Goal: Task Accomplishment & Management: Manage account settings

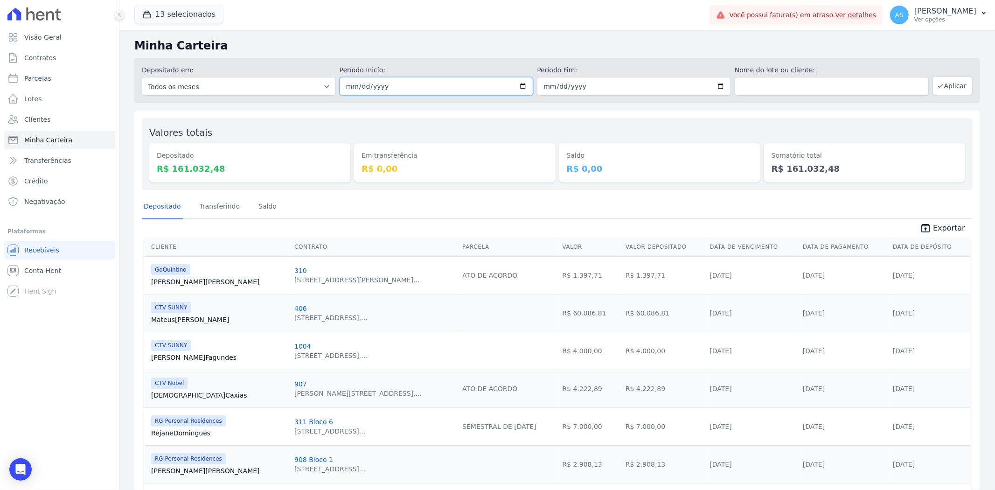
click at [426, 86] on input "2025-08-21" at bounding box center [436, 86] width 194 height 19
type input "2025-08-29"
type input "2025-07-29"
click at [389, 90] on input "2025-07-29" at bounding box center [436, 86] width 194 height 19
click at [348, 90] on input "2025-07-29" at bounding box center [436, 86] width 194 height 19
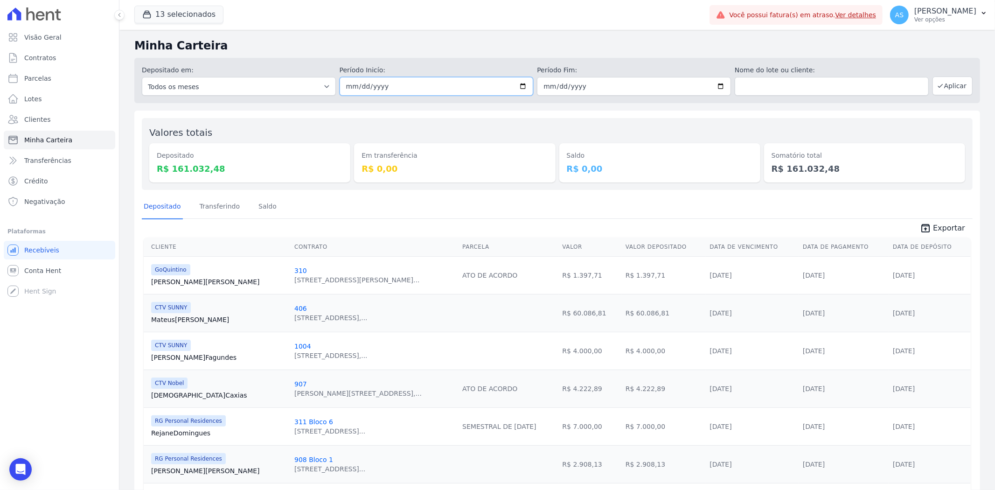
click at [342, 87] on input "2025-07-29" at bounding box center [436, 86] width 194 height 19
click at [167, 15] on button "13 selecionados" at bounding box center [178, 15] width 89 height 18
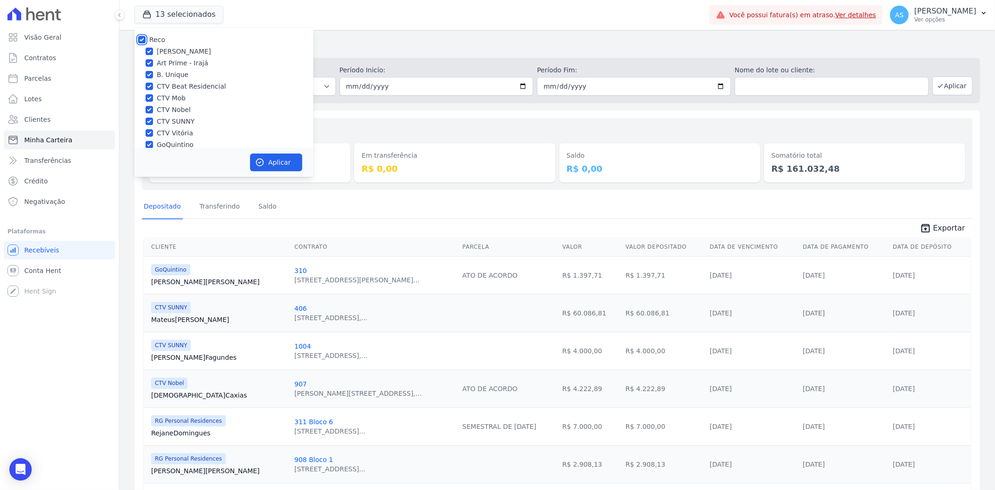
click at [139, 41] on input "Reco" at bounding box center [141, 39] width 7 height 7
checkbox input "false"
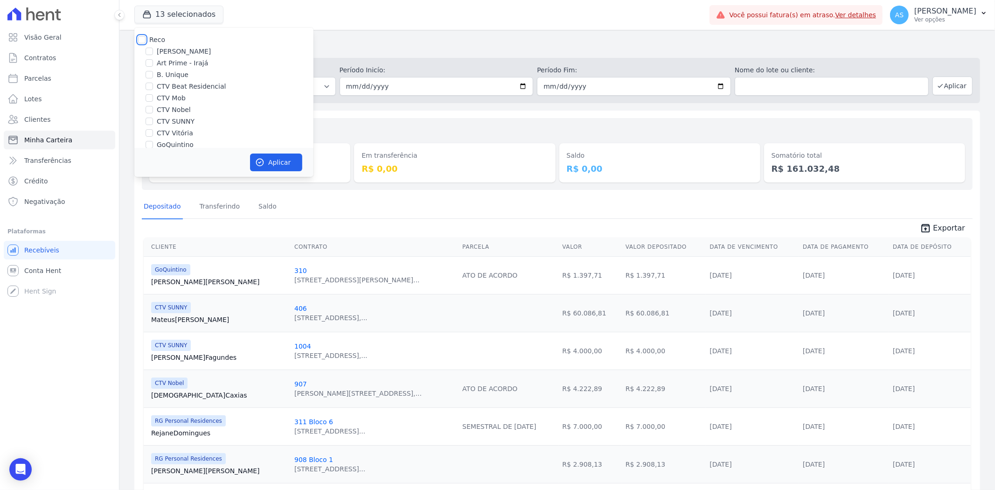
checkbox input "false"
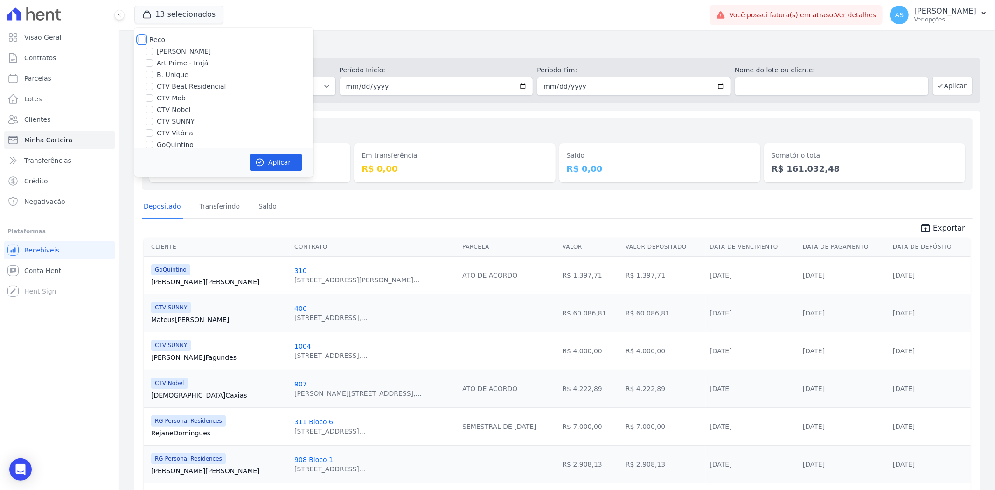
checkbox input "false"
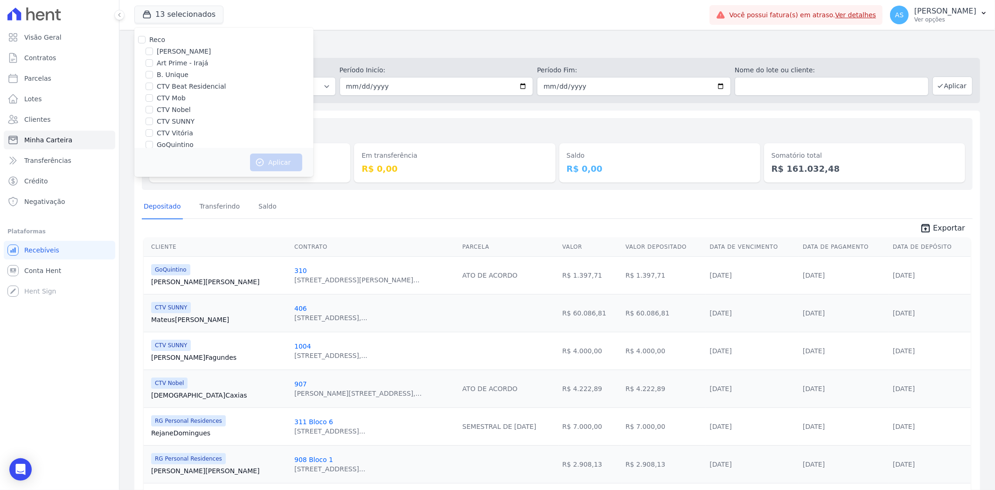
click at [169, 97] on label "CTV Mob" at bounding box center [171, 98] width 29 height 10
click at [153, 97] on input "CTV Mob" at bounding box center [148, 97] width 7 height 7
checkbox input "true"
click at [271, 164] on button "Aplicar" at bounding box center [276, 162] width 52 height 18
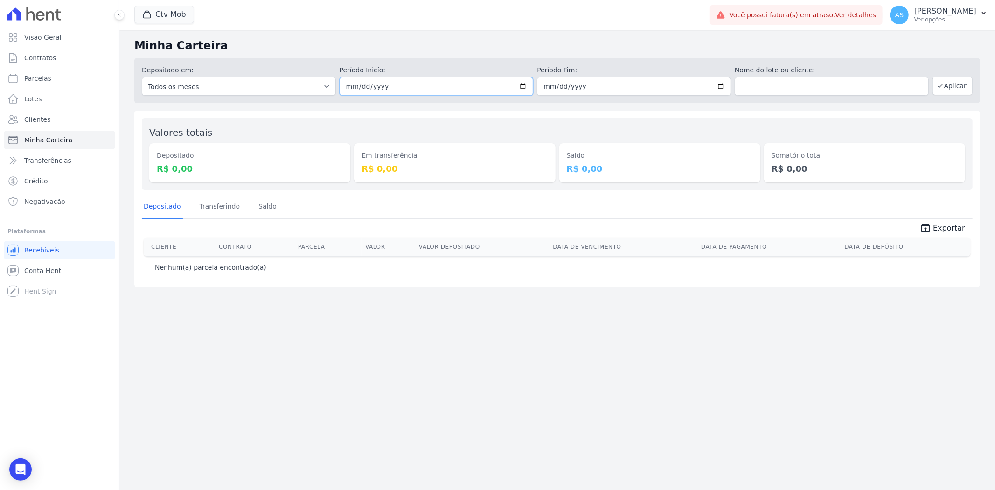
click at [344, 90] on input "2025-08-21" at bounding box center [436, 86] width 194 height 19
type input "2025-08-01"
type input "[DATE]"
click at [557, 87] on input "2025-08-21" at bounding box center [634, 86] width 194 height 19
click at [543, 89] on input "2025-08-21" at bounding box center [634, 86] width 194 height 19
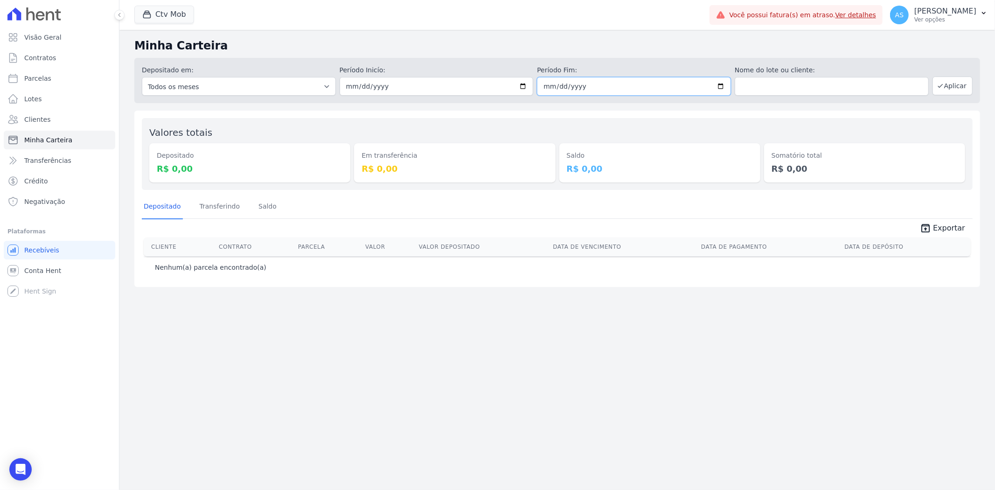
click at [544, 86] on input "2025-08-21" at bounding box center [634, 86] width 194 height 19
type input "2025-08-30"
type input "2025-07-30"
click at [964, 82] on button "Aplicar" at bounding box center [952, 85] width 40 height 19
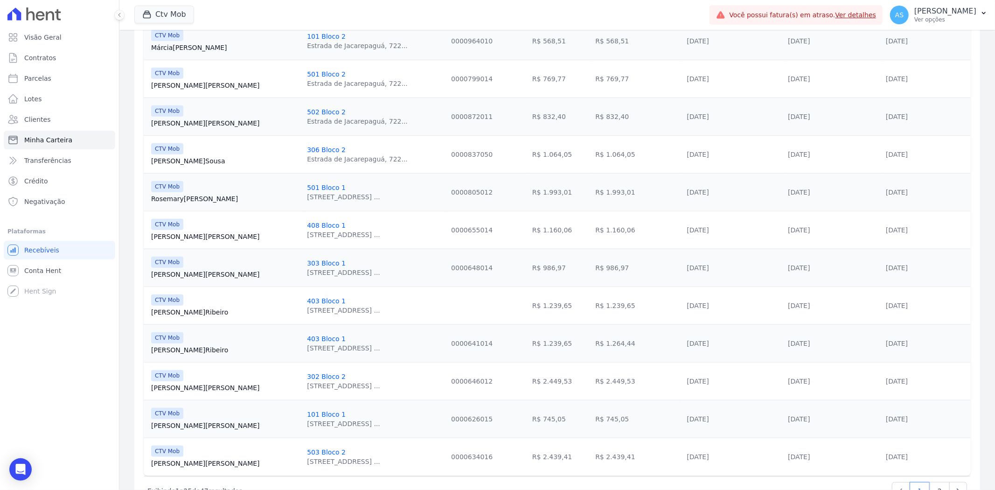
scroll to position [762, 0]
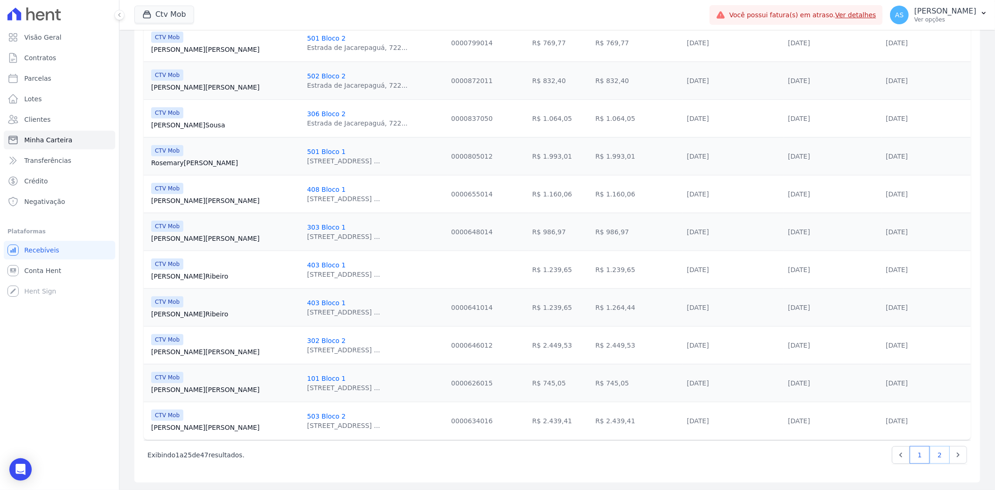
click at [929, 458] on link "2" at bounding box center [939, 455] width 20 height 18
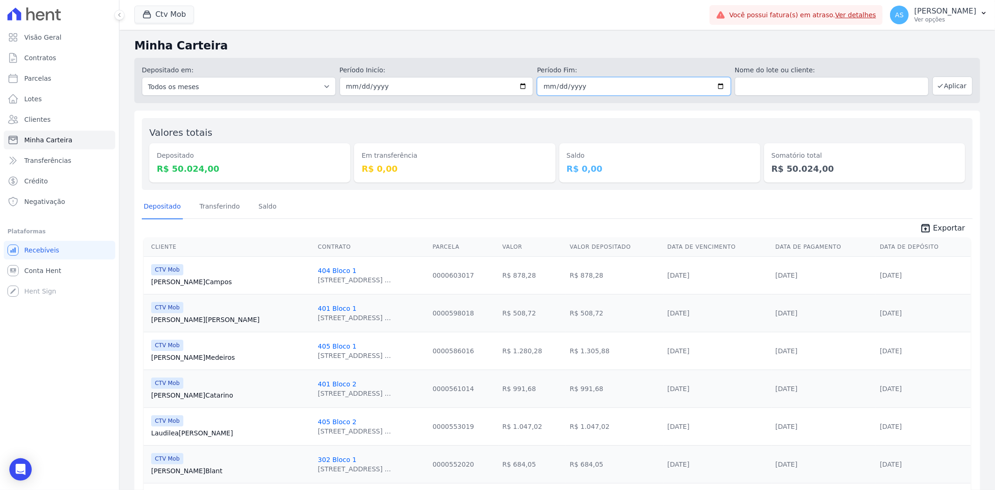
click at [714, 86] on input "2025-07-30" at bounding box center [634, 86] width 194 height 19
type input "[DATE]"
click at [950, 83] on button "Aplicar" at bounding box center [952, 85] width 40 height 19
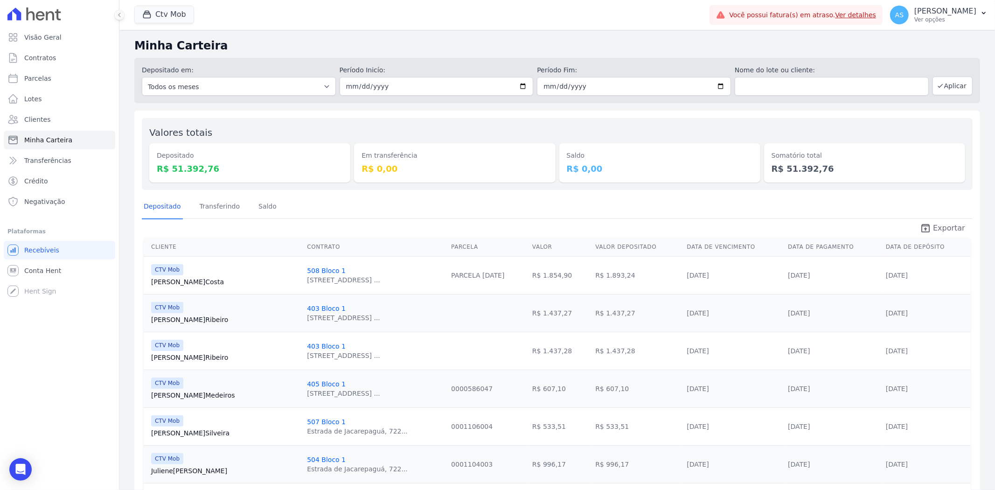
click at [941, 231] on span "Exportar" at bounding box center [949, 227] width 32 height 11
click at [12, 468] on div "Open Intercom Messenger" at bounding box center [20, 469] width 25 height 25
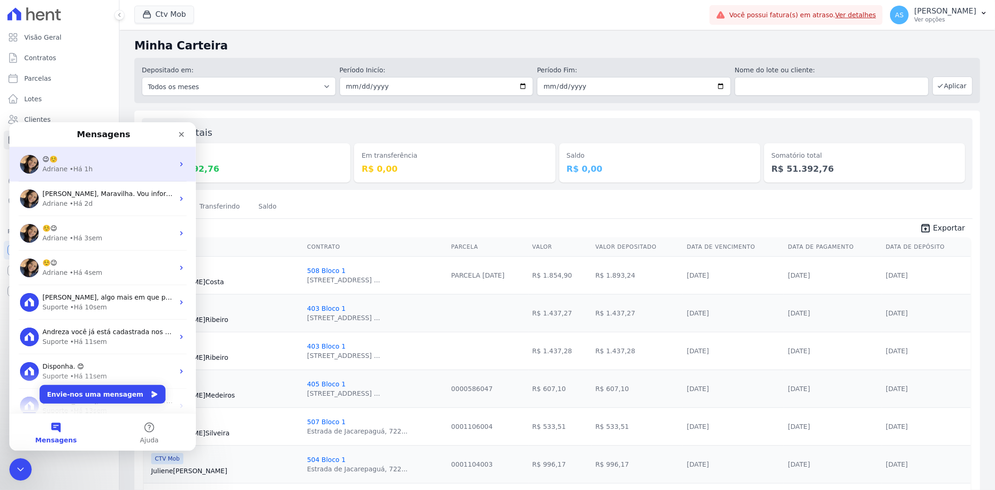
click at [94, 164] on div "Adriane • Há 1h" at bounding box center [108, 169] width 132 height 10
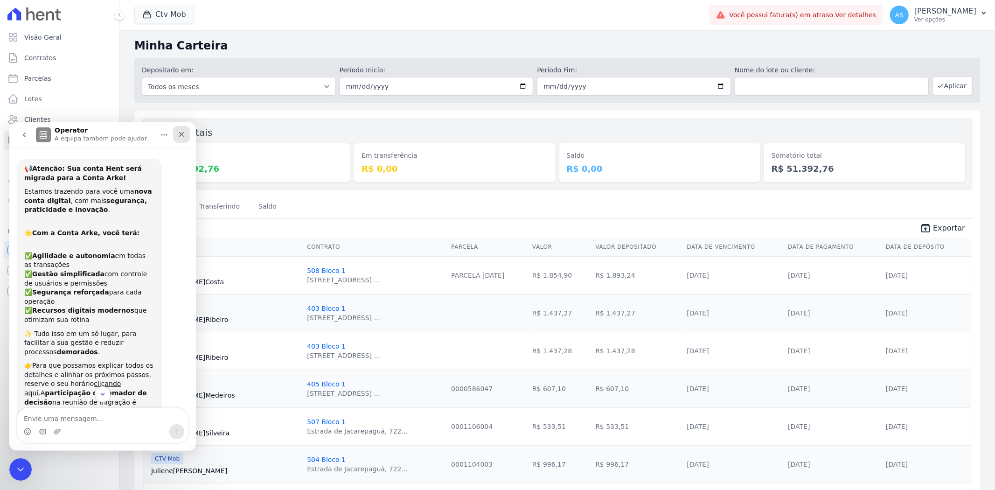
click at [179, 137] on icon "Fechar" at bounding box center [181, 133] width 7 height 7
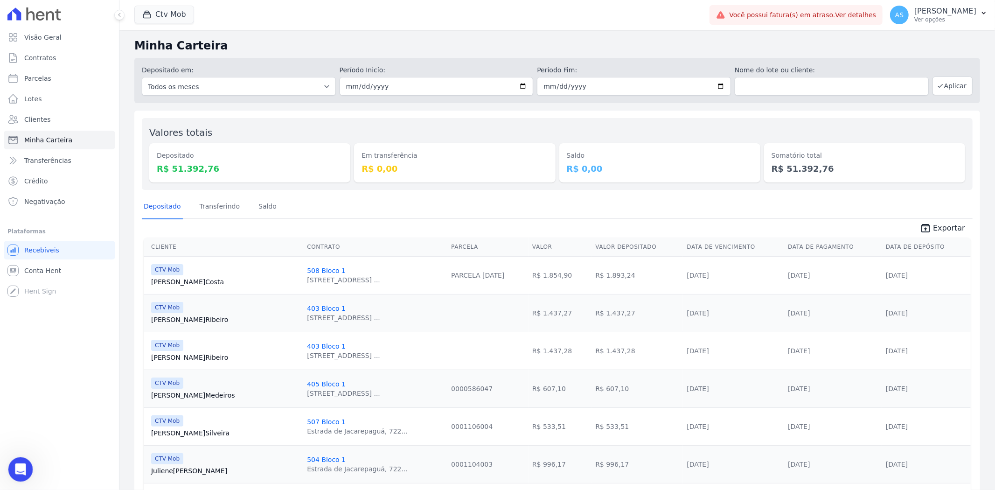
scroll to position [3219, 0]
click at [10, 474] on div "Abrir mensagem da Intercom" at bounding box center [19, 467] width 31 height 31
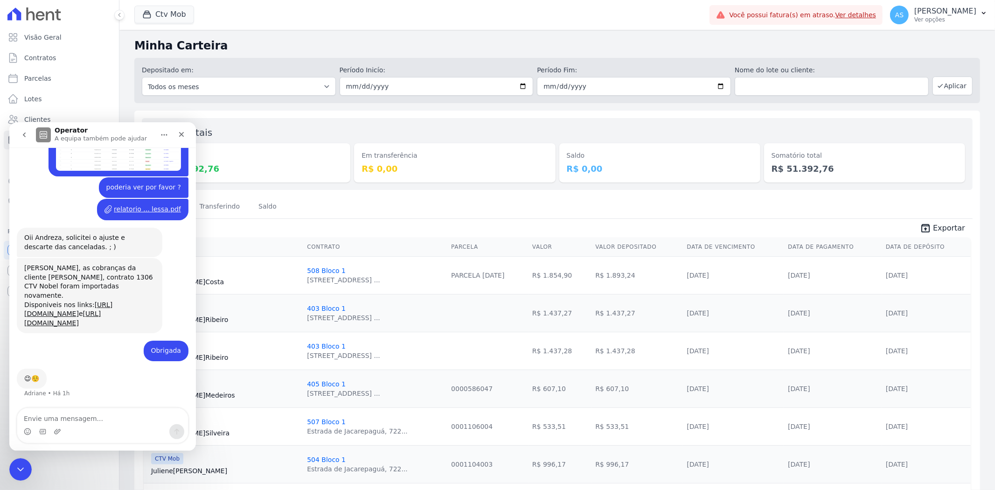
click at [24, 131] on icon "go back" at bounding box center [24, 134] width 7 height 7
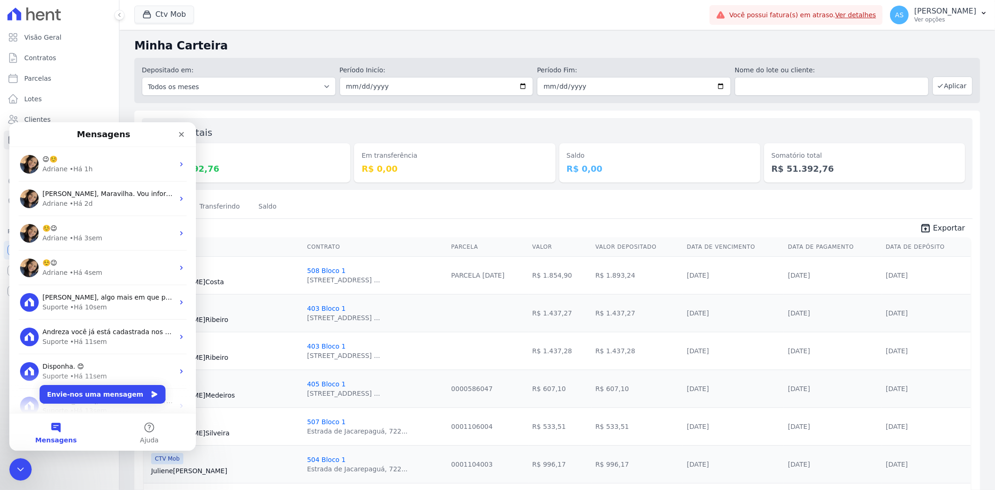
scroll to position [0, 0]
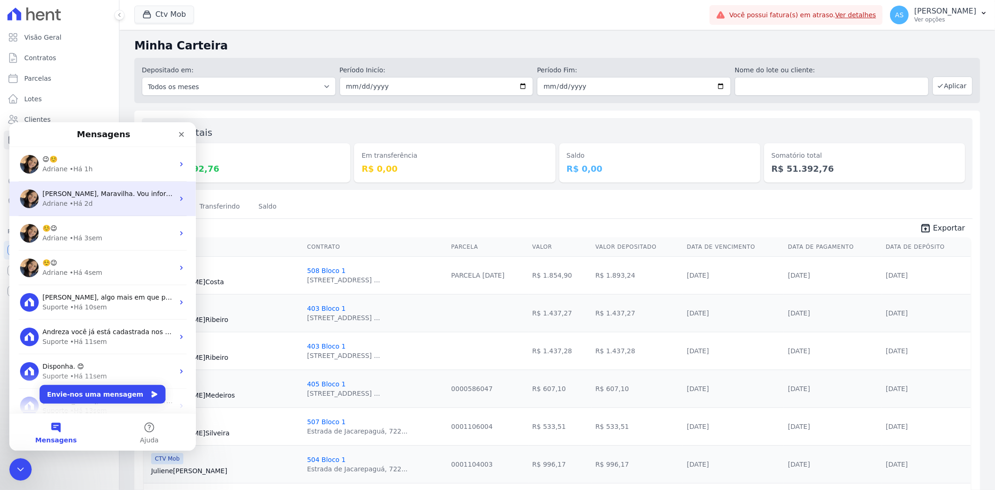
click at [105, 194] on span "[PERSON_NAME], Maravilha. Vou informar o time responsável para dar andamento." at bounding box center [178, 192] width 272 height 7
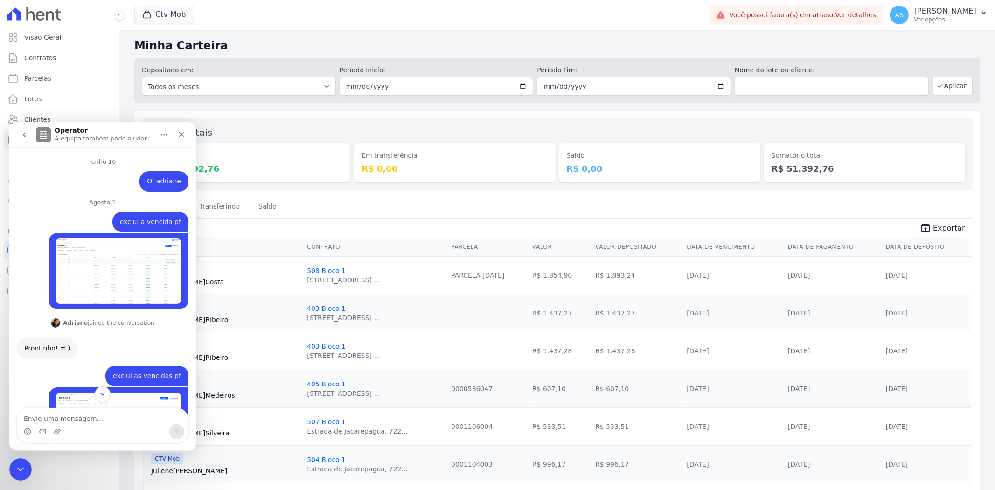
click at [31, 134] on button "go back" at bounding box center [24, 134] width 18 height 18
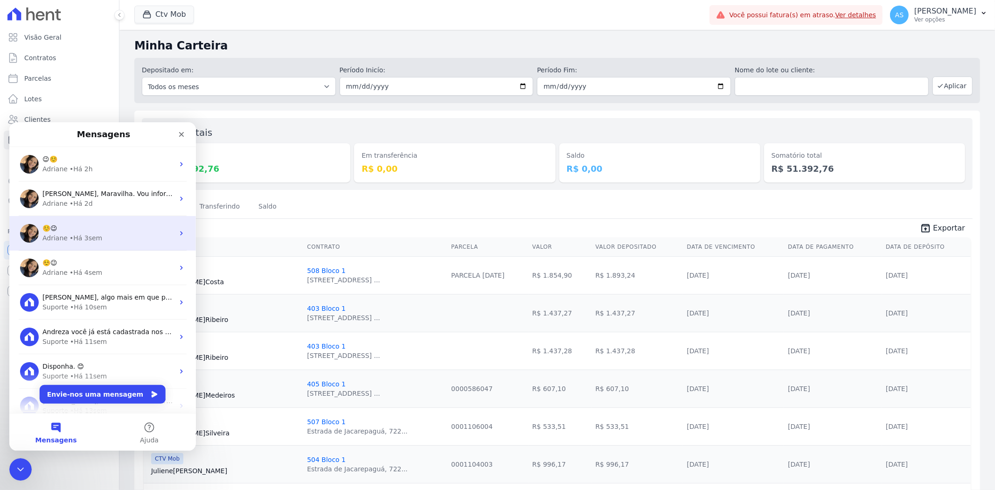
click at [87, 233] on div "• Há 3sem" at bounding box center [85, 238] width 33 height 10
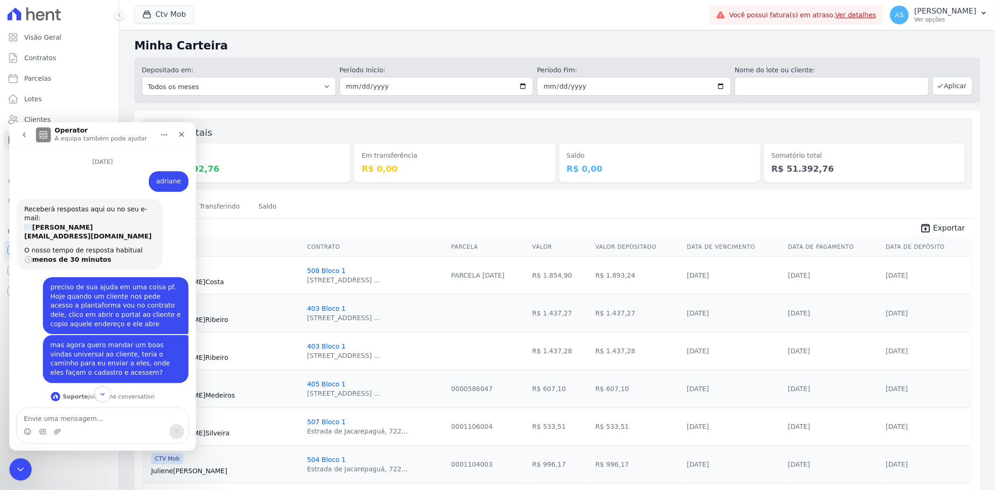
click at [28, 133] on button "go back" at bounding box center [24, 134] width 18 height 18
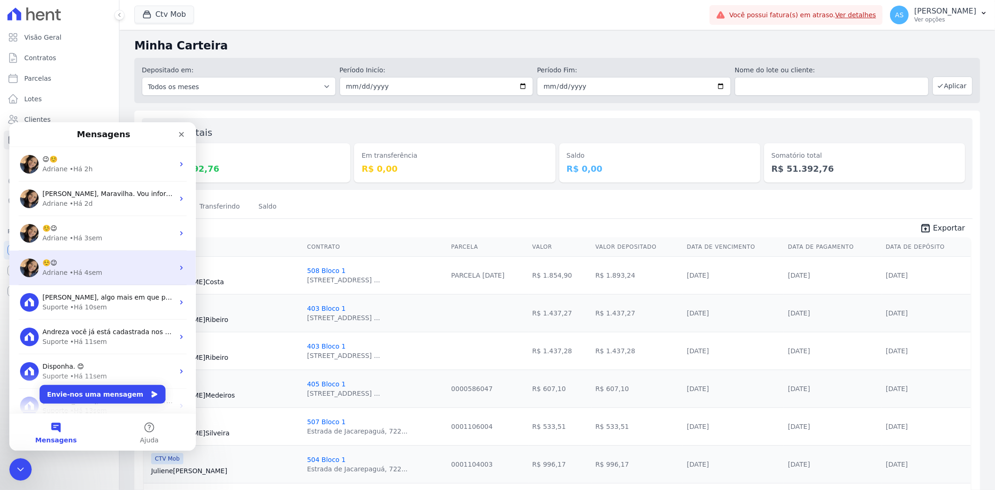
click at [98, 275] on div "Adriane • Há 4sem" at bounding box center [108, 272] width 132 height 10
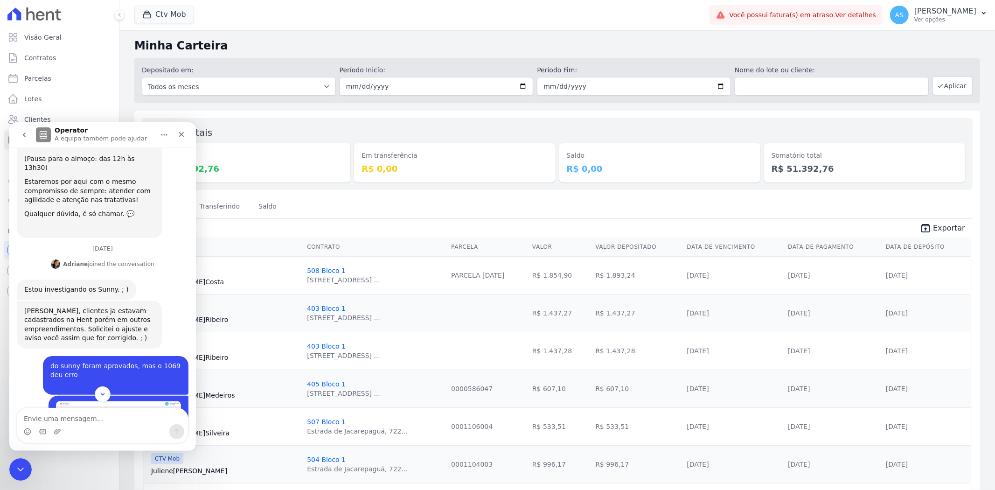
scroll to position [104, 0]
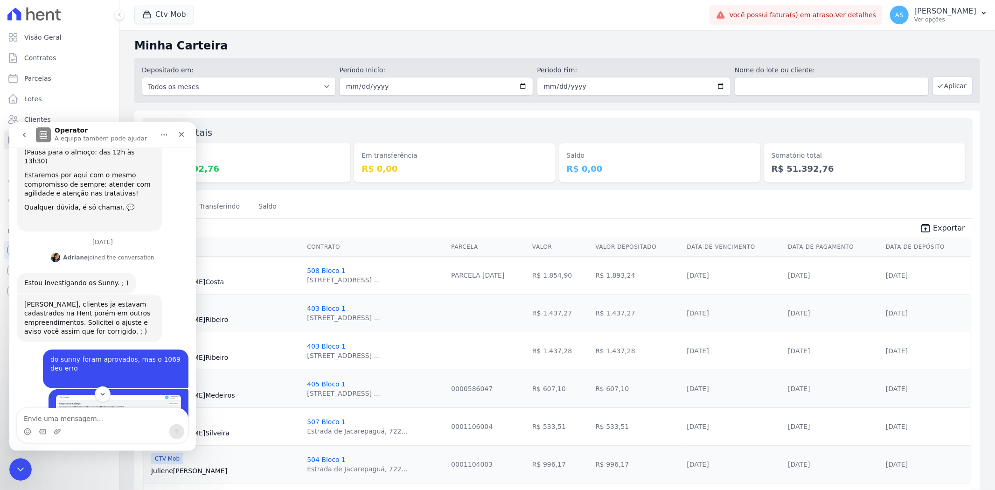
click at [25, 136] on icon "go back" at bounding box center [24, 134] width 3 height 5
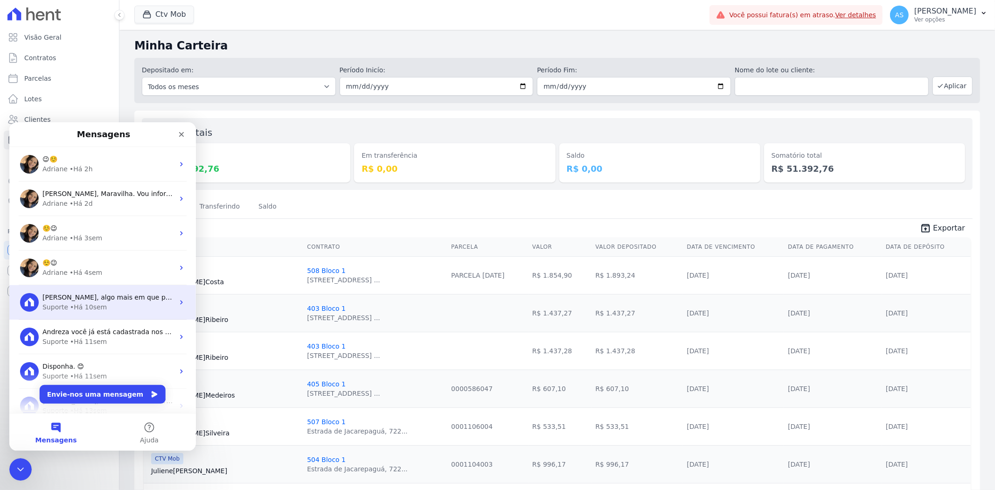
click at [120, 306] on div "Suporte • Há 10sem" at bounding box center [108, 307] width 132 height 10
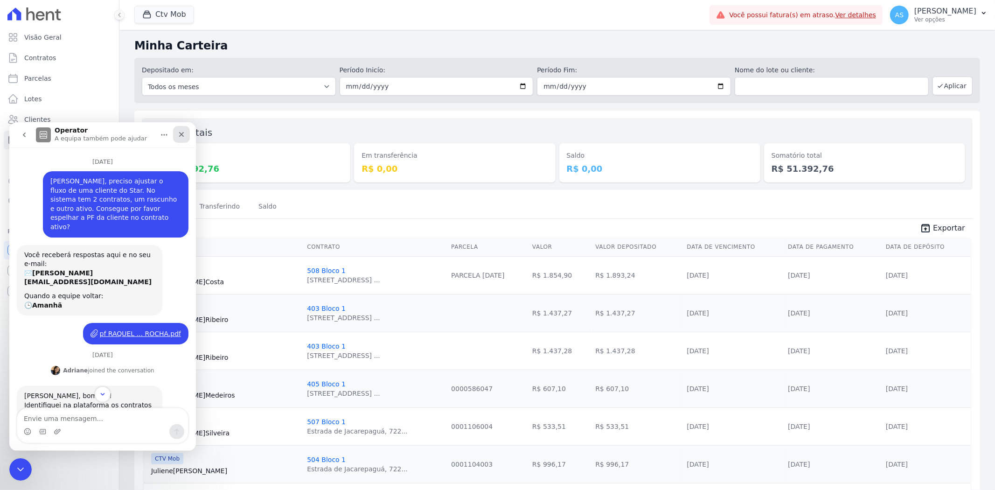
click at [184, 134] on icon "Fechar" at bounding box center [181, 133] width 7 height 7
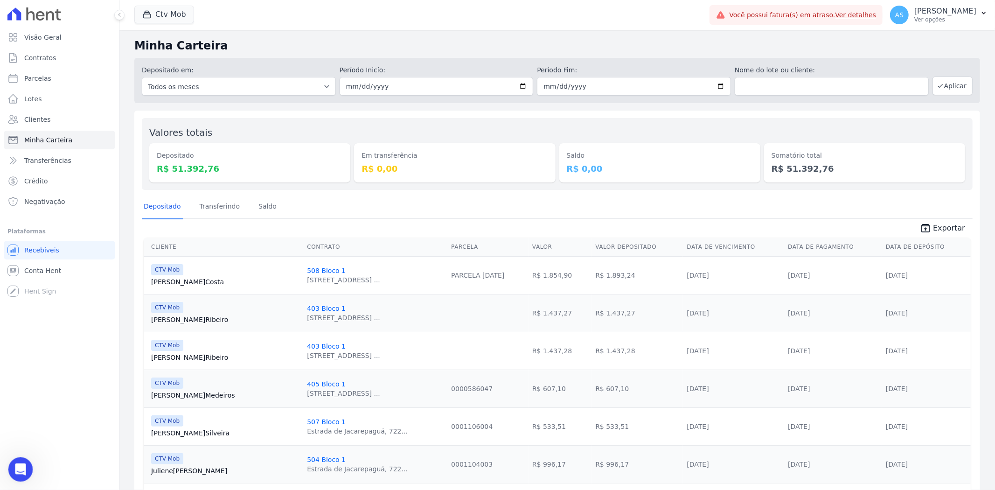
click at [16, 473] on div "Abrir mensagem da Intercom" at bounding box center [19, 467] width 31 height 31
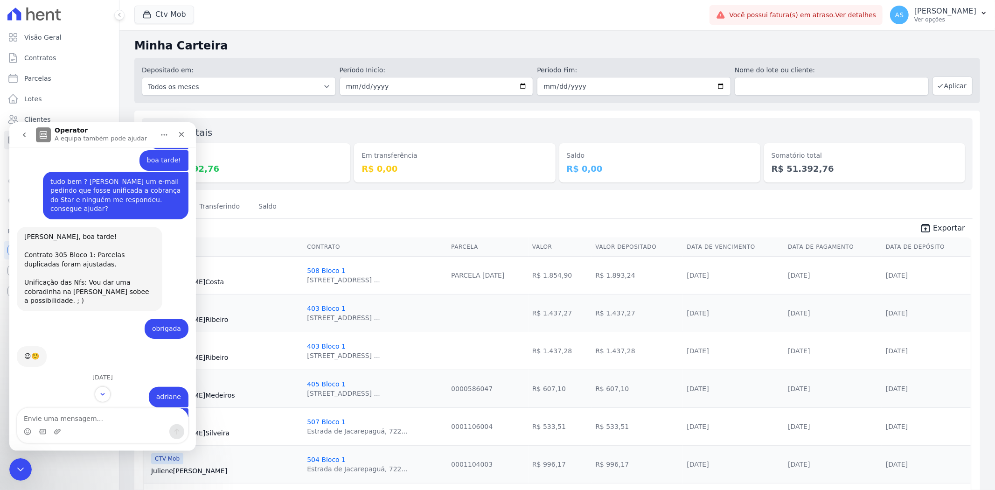
scroll to position [2091, 0]
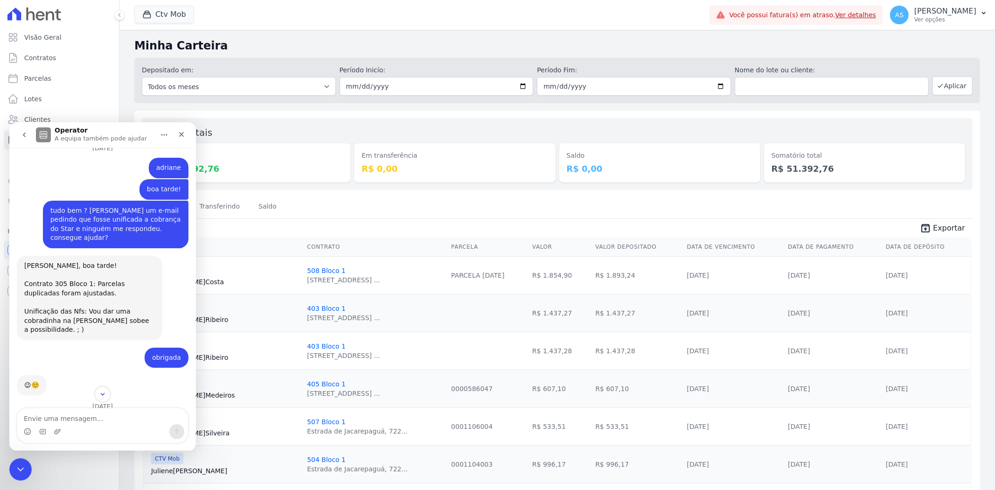
click at [30, 134] on button "go back" at bounding box center [24, 134] width 18 height 18
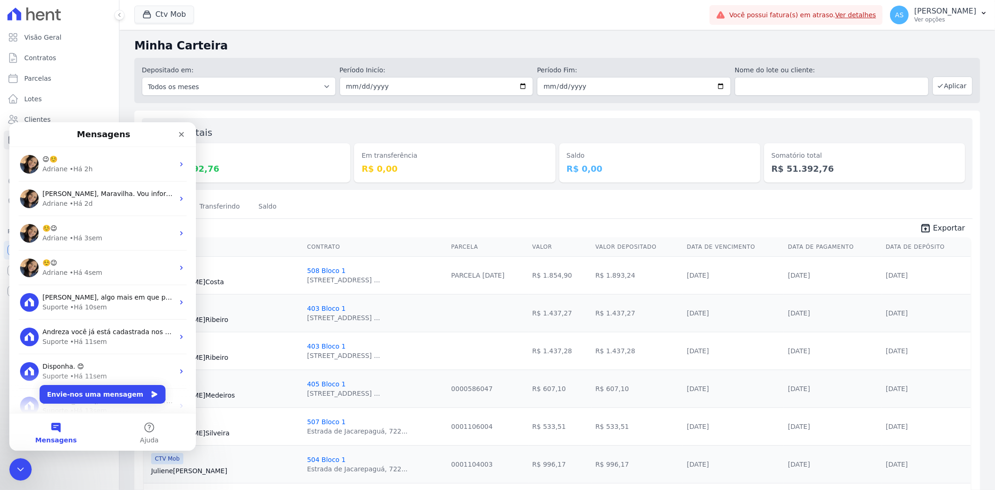
scroll to position [0, 0]
click at [148, 430] on button "Ajuda" at bounding box center [149, 431] width 93 height 37
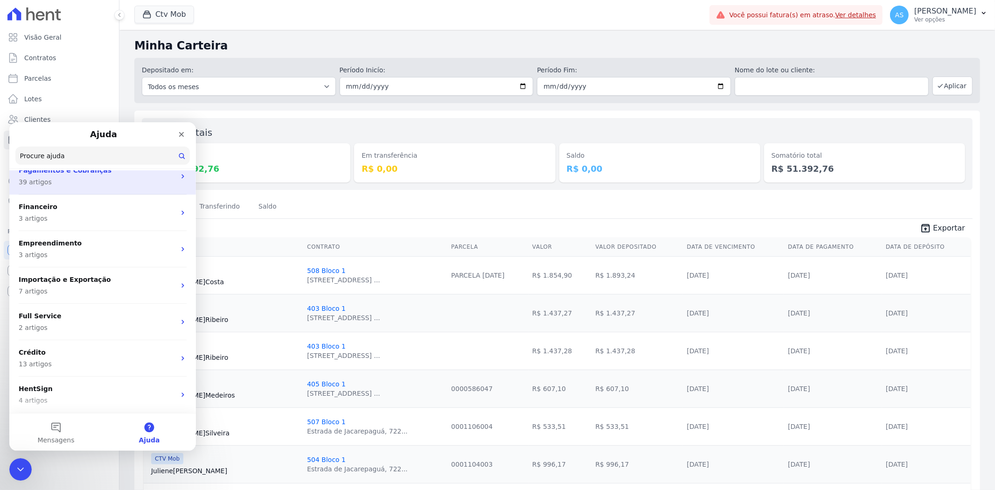
scroll to position [220, 0]
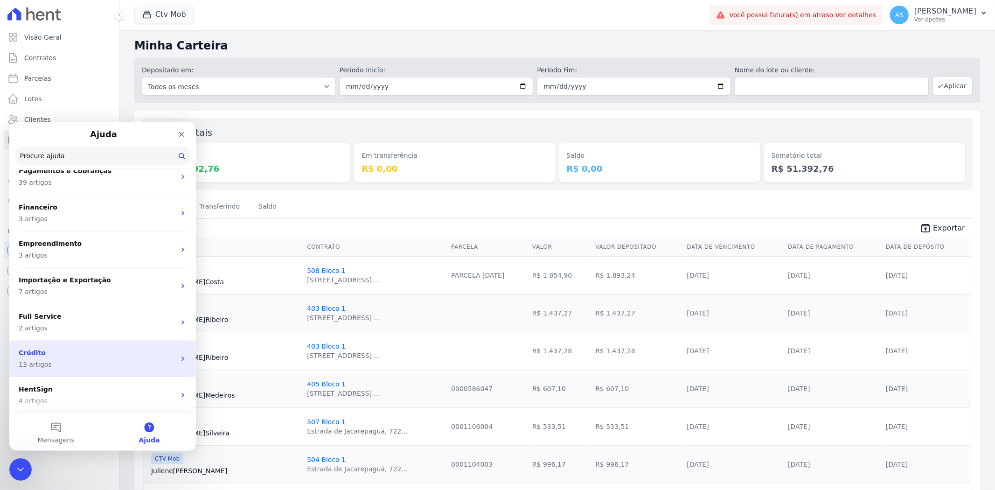
click at [35, 353] on p "Crédito" at bounding box center [97, 352] width 157 height 10
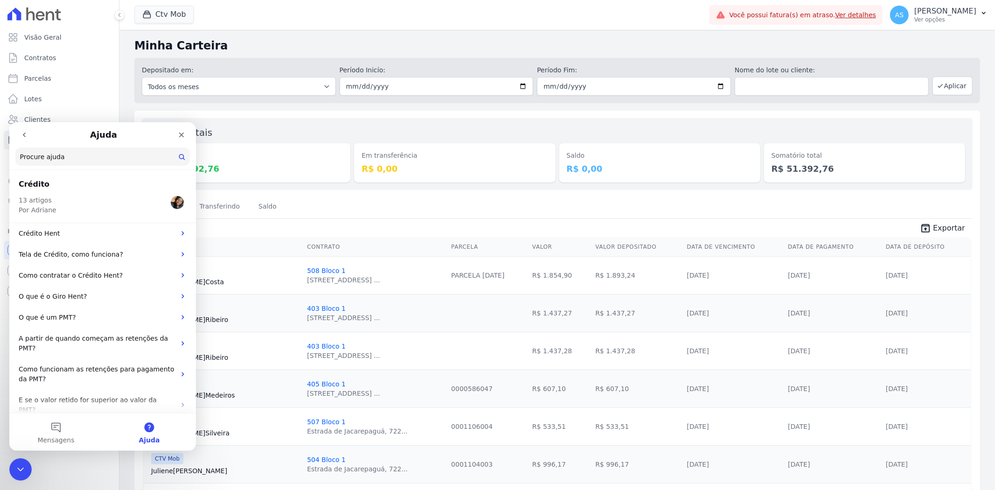
click at [38, 201] on p "13 artigos Por Adriane" at bounding box center [38, 205] width 38 height 20
click at [29, 210] on span "Por Adriane" at bounding box center [38, 209] width 38 height 7
click at [180, 132] on icon "Fechar" at bounding box center [181, 134] width 5 height 5
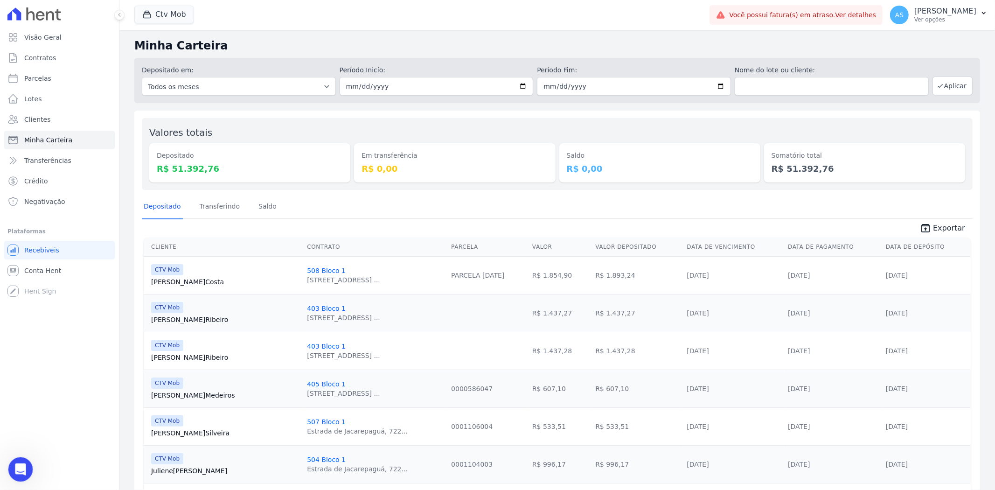
click at [21, 463] on icon "Abrir mensagem da Intercom" at bounding box center [19, 467] width 15 height 15
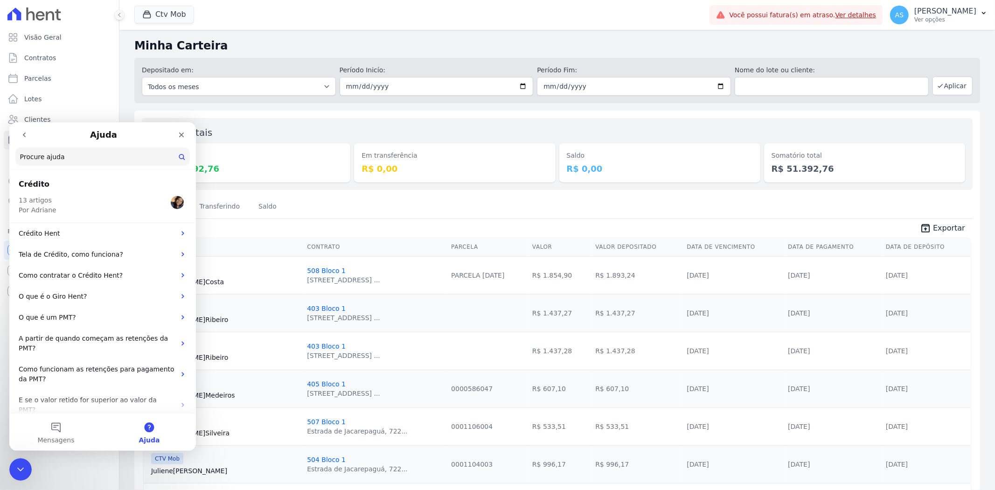
click at [22, 131] on icon "go back" at bounding box center [24, 134] width 7 height 7
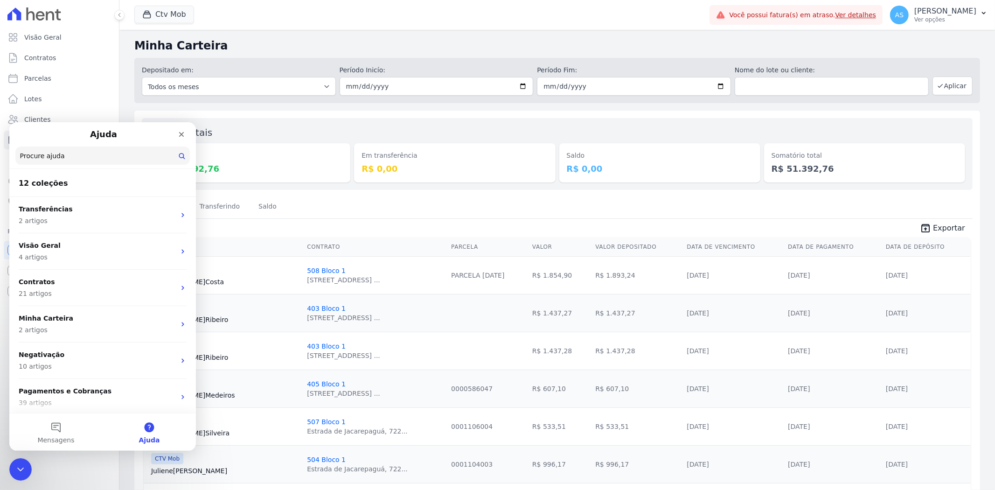
click at [38, 159] on input "Procure ajuda" at bounding box center [102, 155] width 174 height 18
click at [50, 429] on button "Mensagens" at bounding box center [55, 431] width 93 height 37
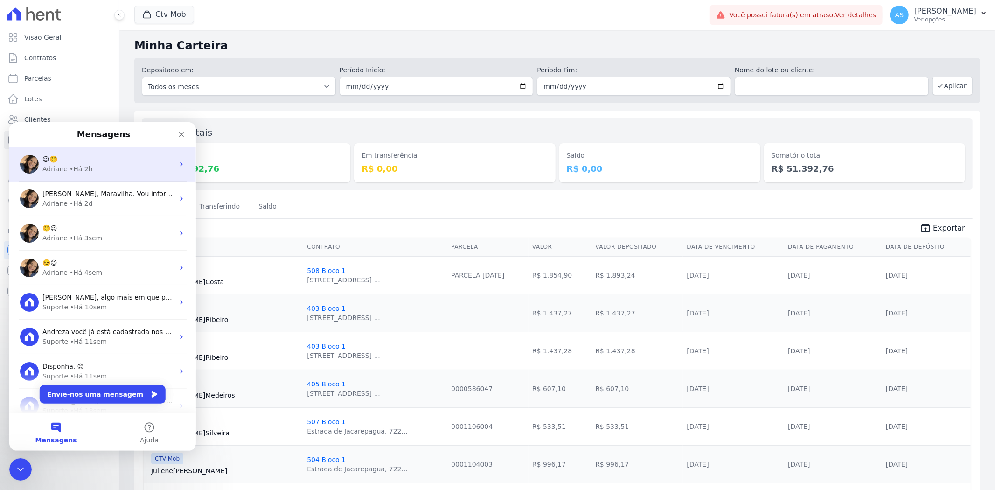
click at [56, 160] on span "😉☺️" at bounding box center [49, 158] width 15 height 7
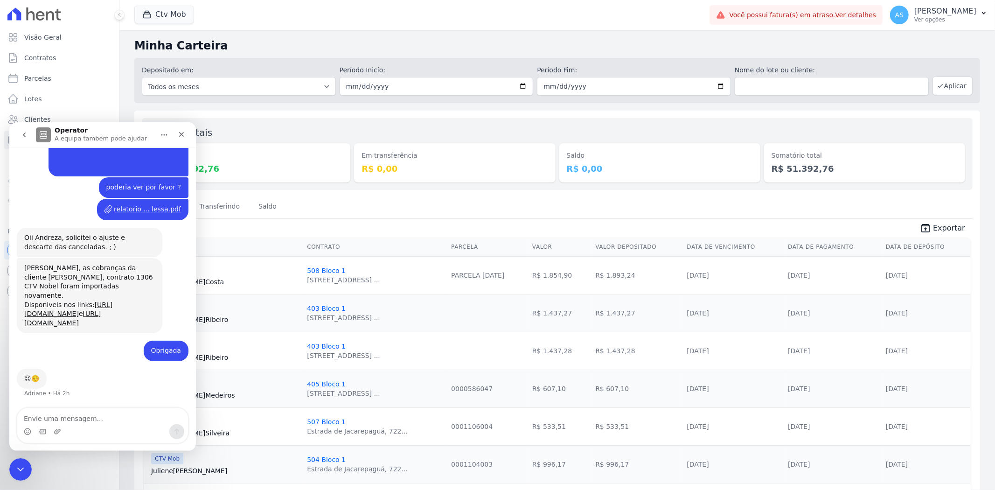
scroll to position [3219, 0]
click at [164, 133] on icon "Início" at bounding box center [163, 134] width 7 height 7
click at [138, 157] on div "Expandir janela" at bounding box center [140, 158] width 69 height 10
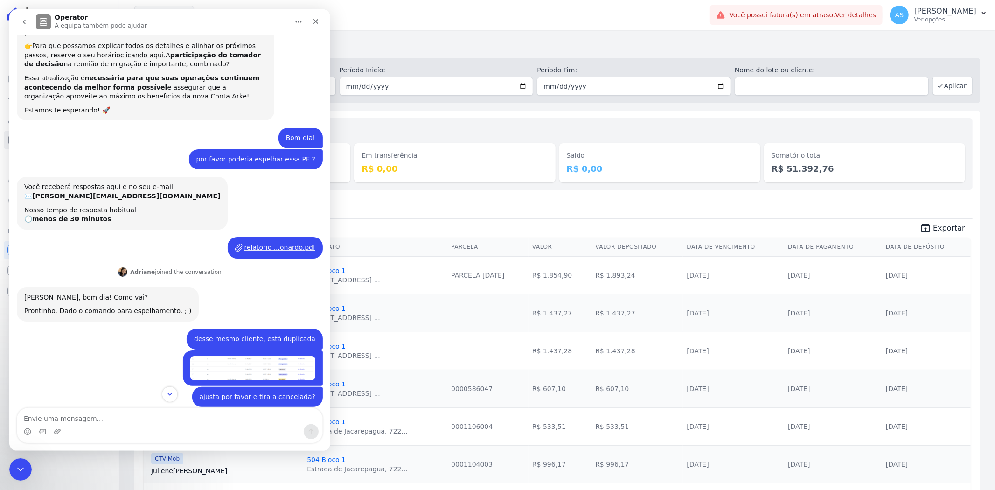
scroll to position [0, 0]
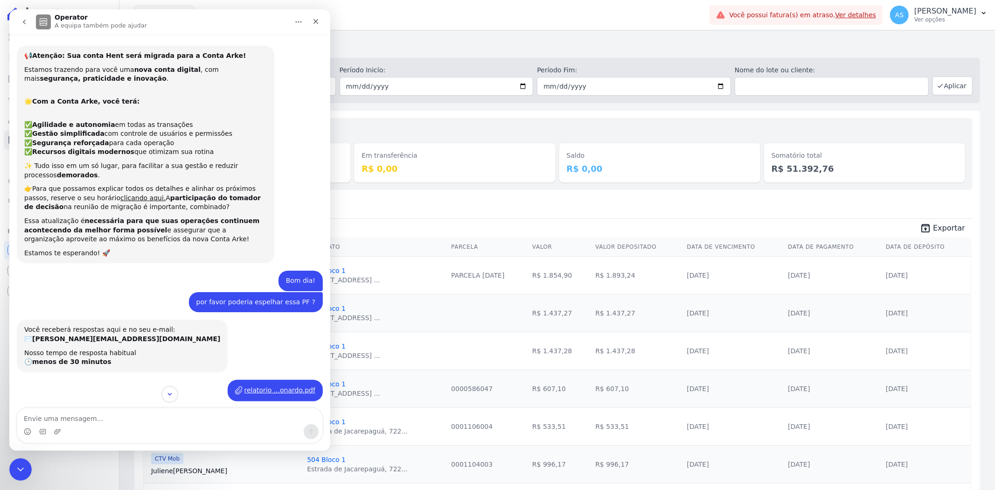
click at [302, 25] on icon "Início" at bounding box center [298, 21] width 7 height 7
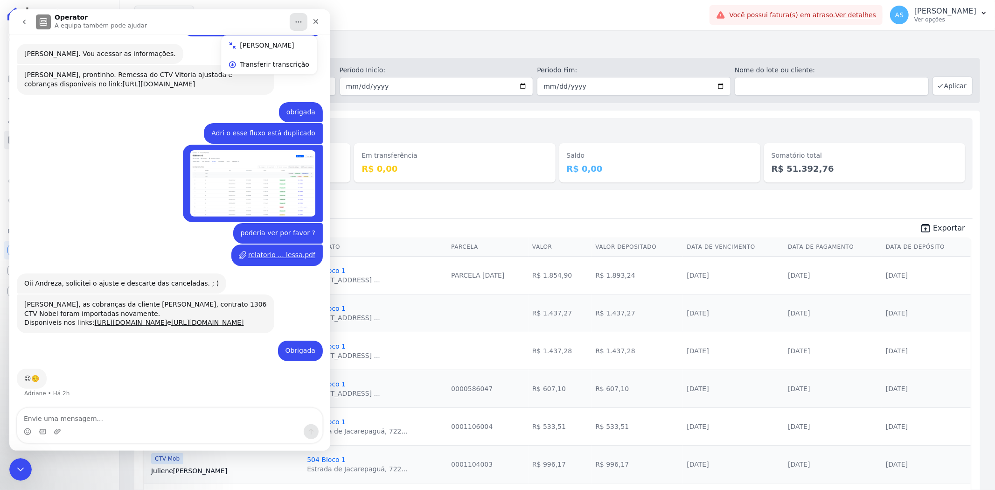
scroll to position [2722, 0]
click at [22, 22] on icon "go back" at bounding box center [24, 21] width 7 height 7
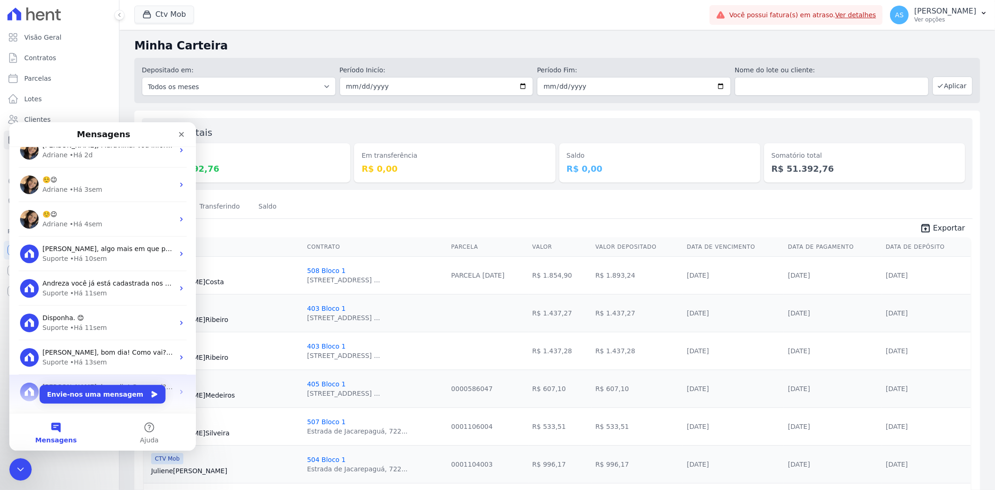
scroll to position [117, 0]
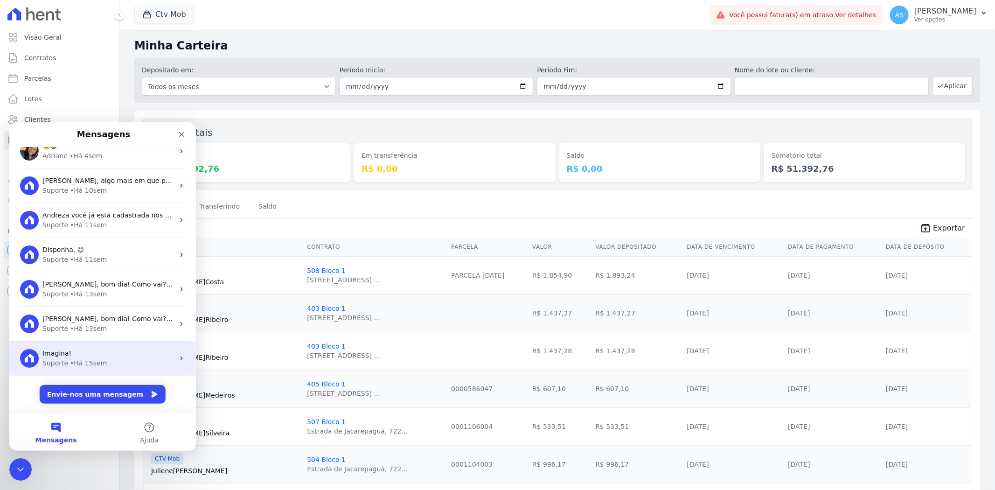
click at [70, 360] on div "• Há 15sem" at bounding box center [88, 363] width 37 height 10
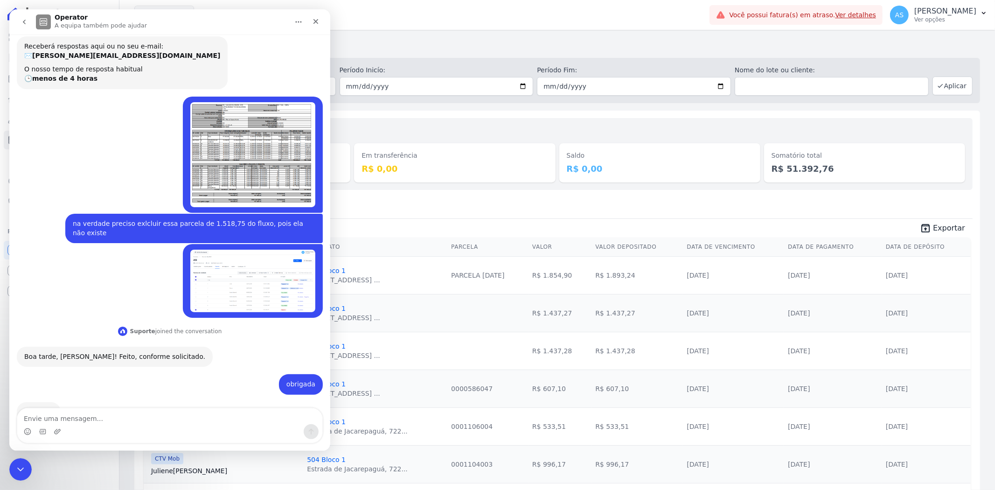
scroll to position [83, 0]
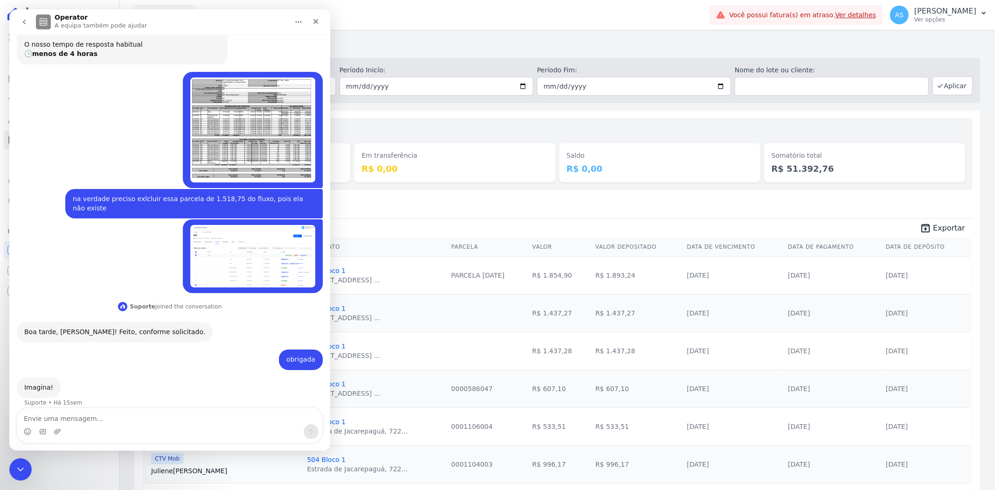
click at [28, 21] on button "go back" at bounding box center [24, 22] width 18 height 18
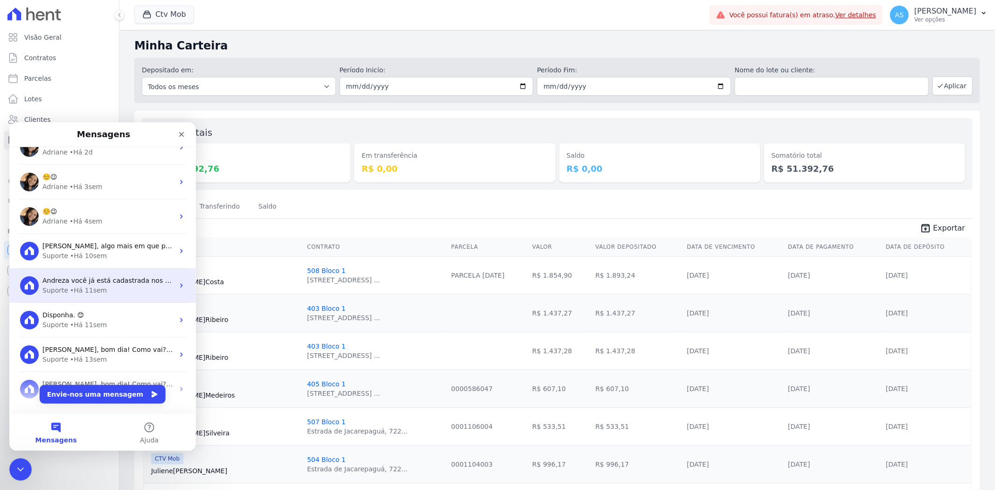
scroll to position [47, 0]
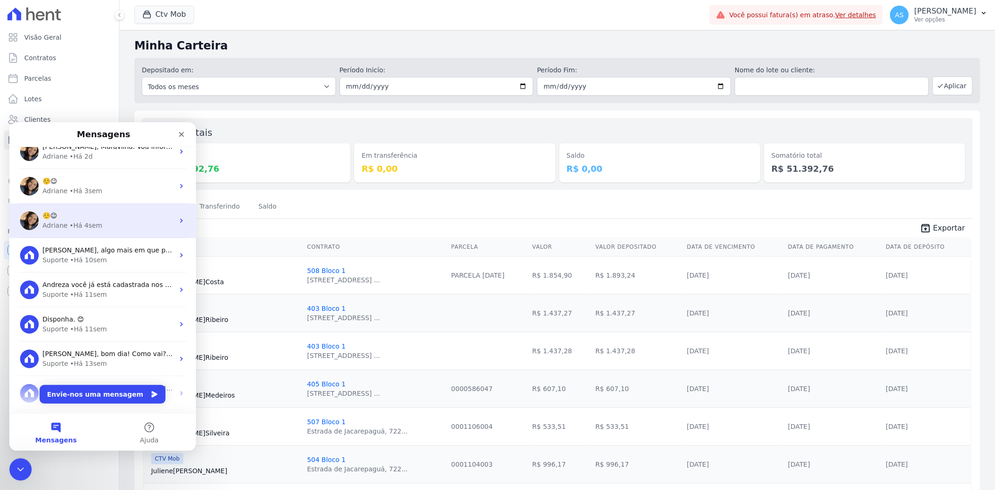
click at [127, 222] on div "Adriane • Há 4sem" at bounding box center [108, 225] width 132 height 10
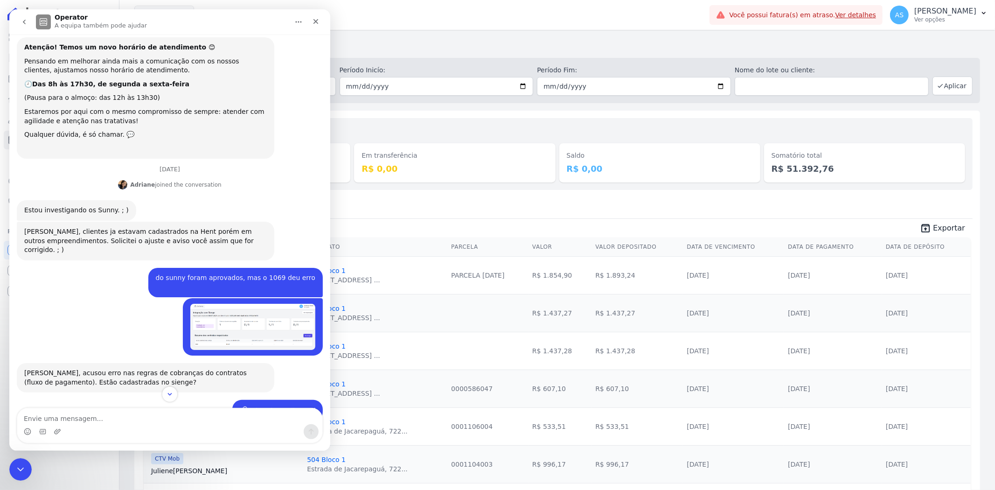
scroll to position [0, 0]
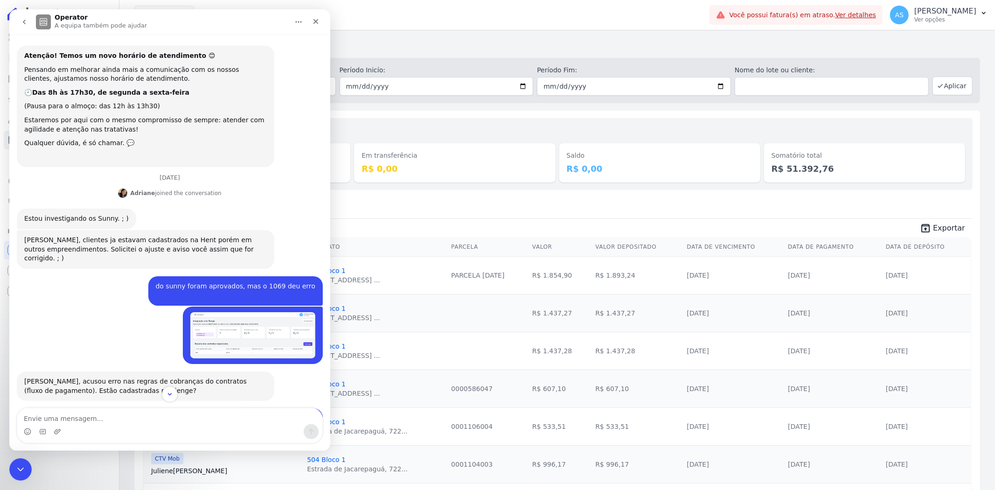
click at [300, 21] on icon "Início" at bounding box center [298, 21] width 7 height 7
click at [19, 23] on button "go back" at bounding box center [24, 22] width 18 height 18
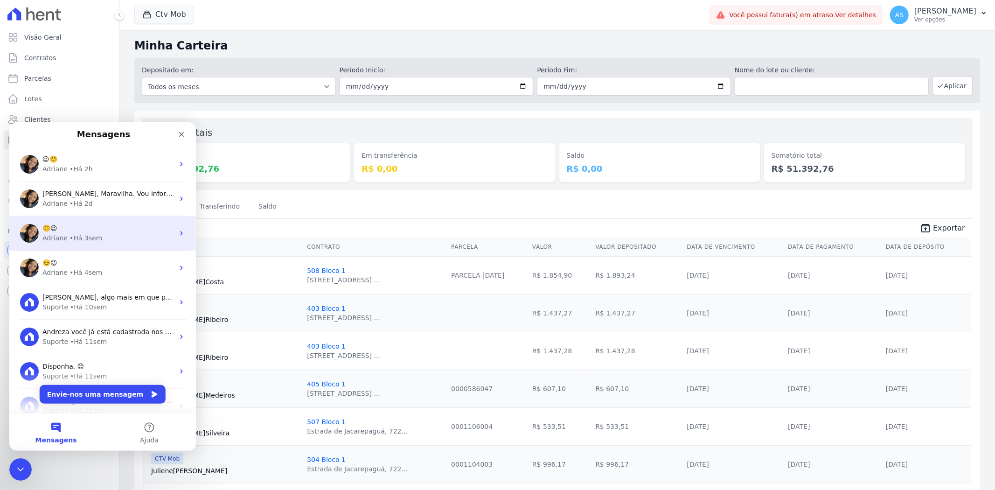
click at [64, 236] on div "Adriane" at bounding box center [54, 238] width 25 height 10
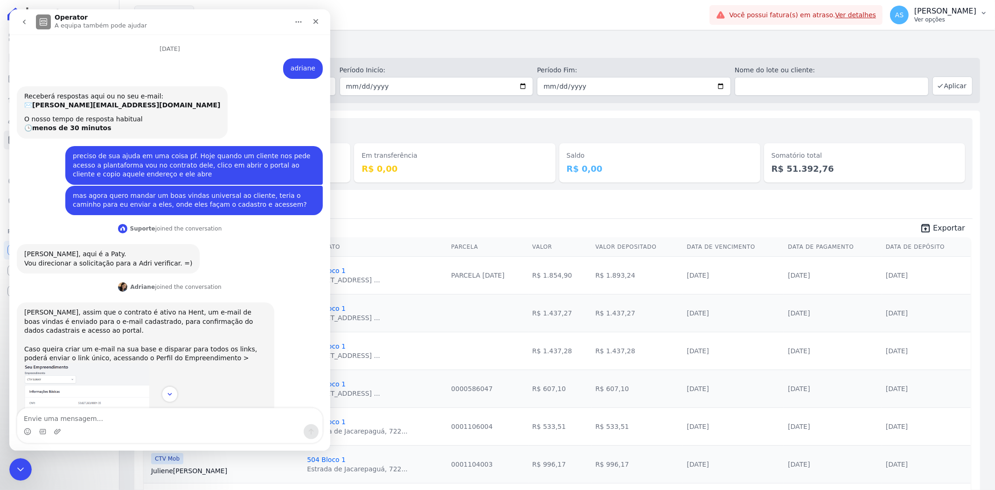
click at [956, 15] on p "[PERSON_NAME]" at bounding box center [945, 11] width 62 height 9
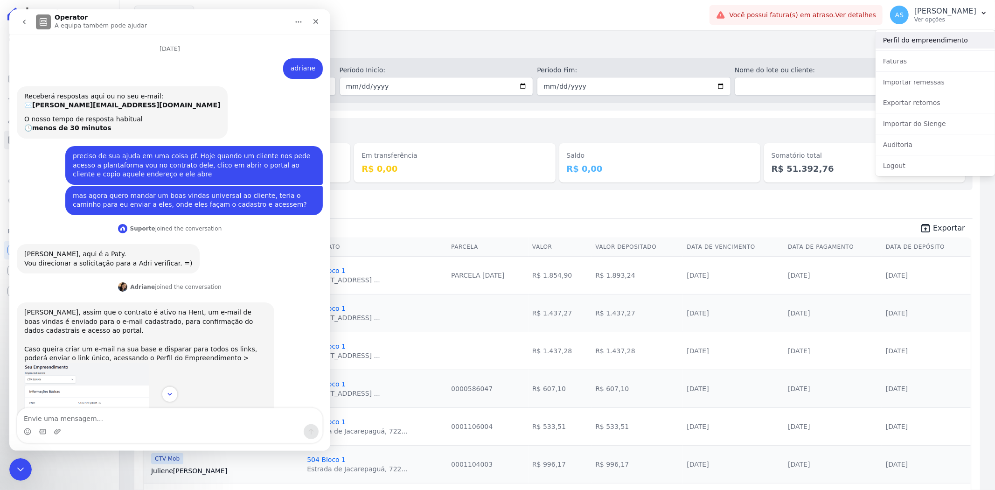
click at [908, 35] on link "Perfil do empreendimento" at bounding box center [934, 40] width 119 height 17
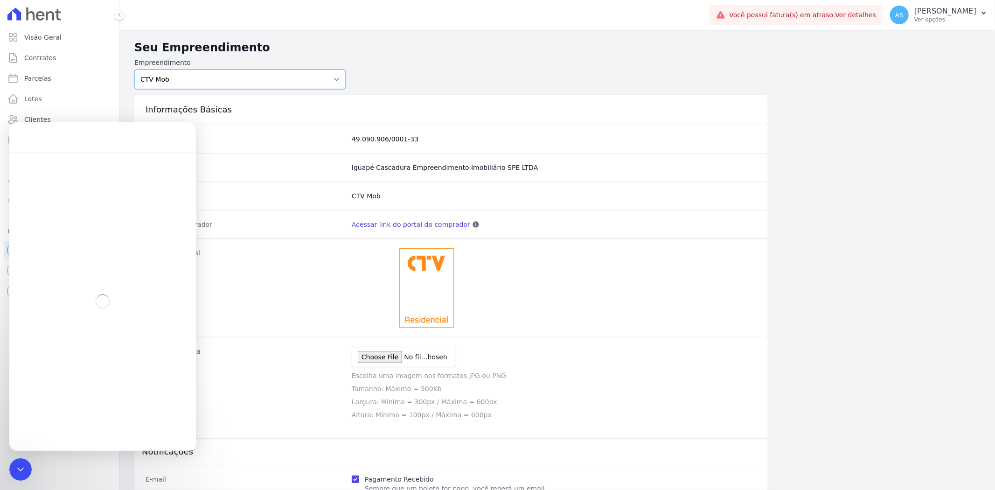
click at [331, 80] on select "[PERSON_NAME] Art Prime - [PERSON_NAME] Unique CTV Beat Residencial CTV Mob CTV…" at bounding box center [239, 79] width 211 height 20
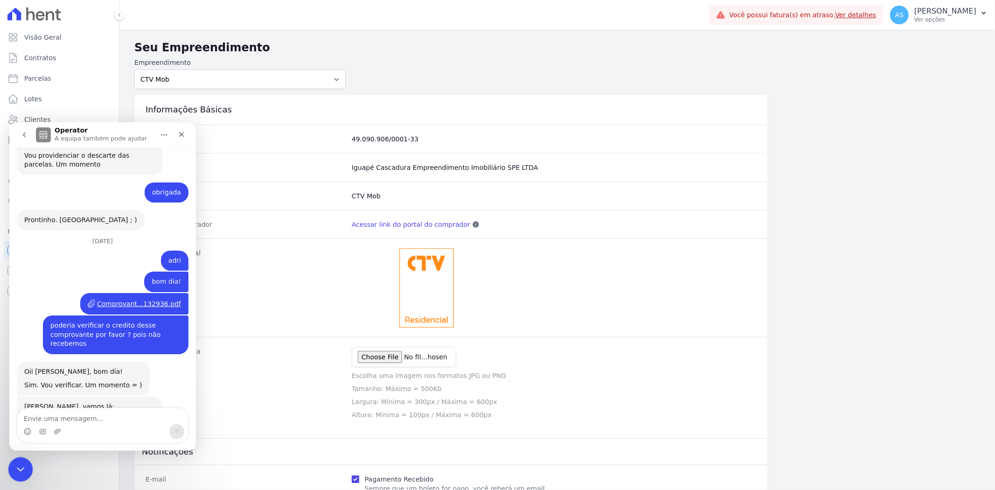
scroll to position [6529, 0]
click at [27, 470] on div "Fechar mensagem da Intercom" at bounding box center [19, 468] width 22 height 22
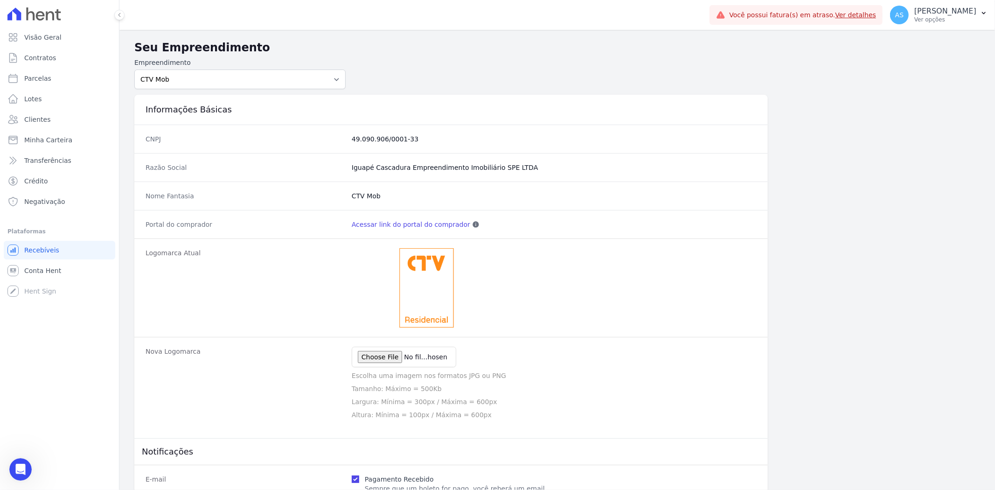
scroll to position [6528, 0]
click at [334, 75] on select "[PERSON_NAME] Art Prime - [PERSON_NAME] Unique CTV Beat Residencial CTV Mob CTV…" at bounding box center [239, 79] width 211 height 20
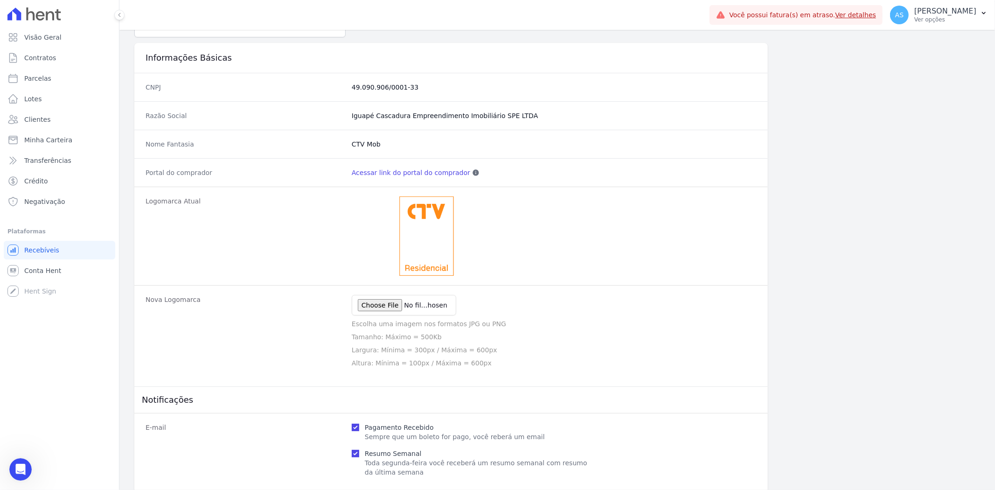
scroll to position [0, 0]
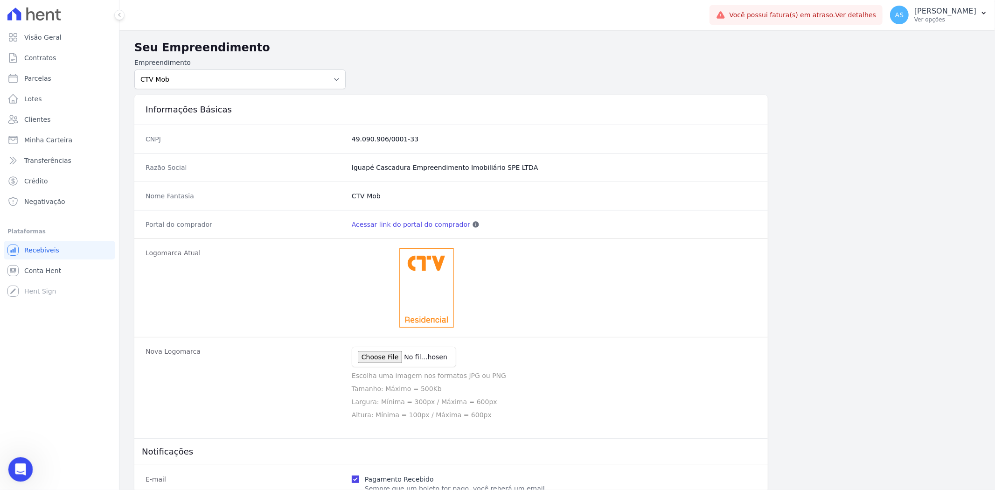
click at [21, 462] on icon "Abrir mensagem da Intercom" at bounding box center [19, 467] width 15 height 15
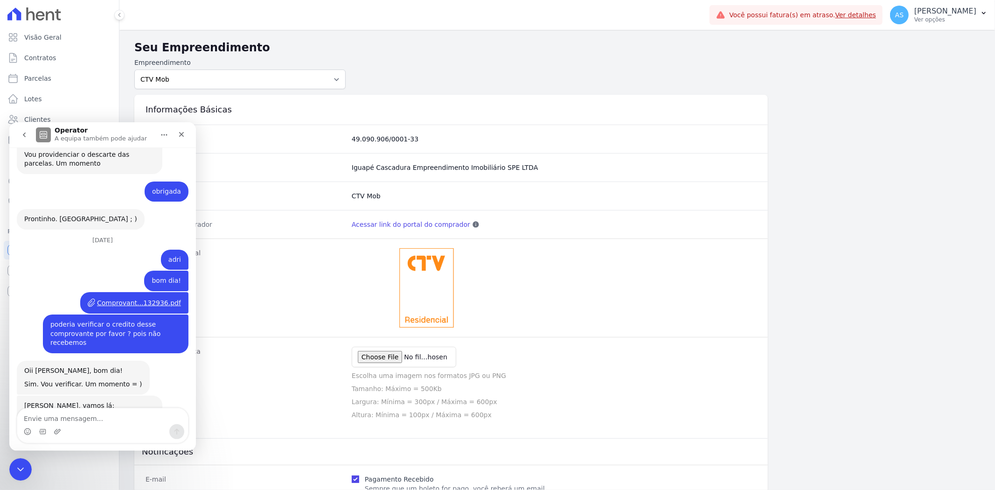
scroll to position [6477, 0]
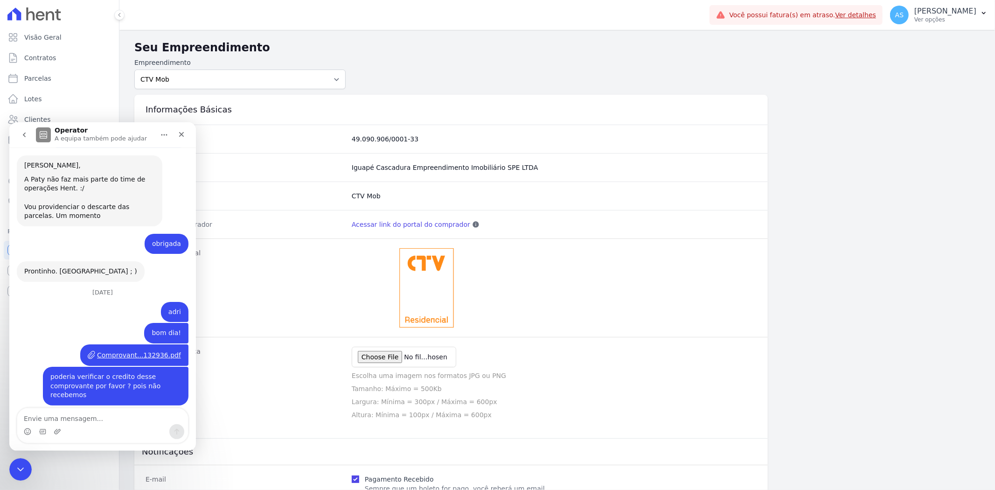
click at [28, 134] on button "go back" at bounding box center [24, 134] width 18 height 18
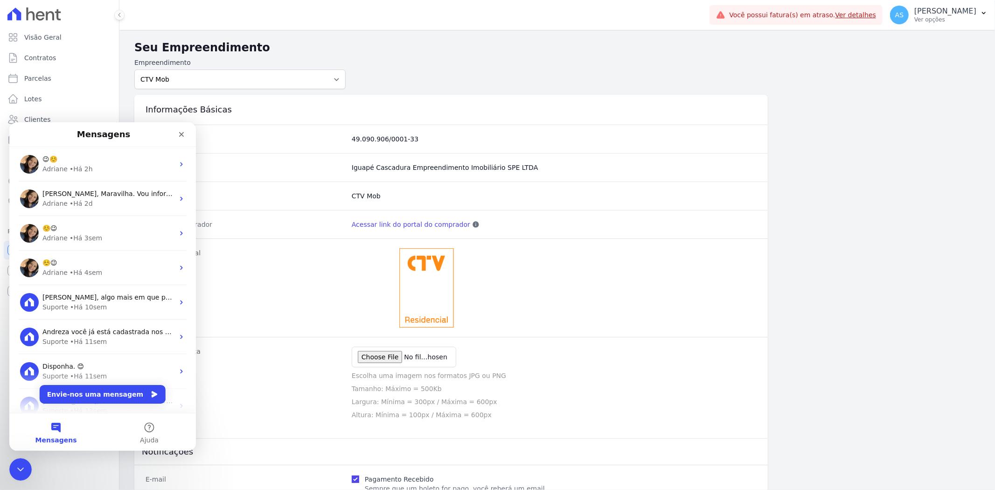
scroll to position [0, 0]
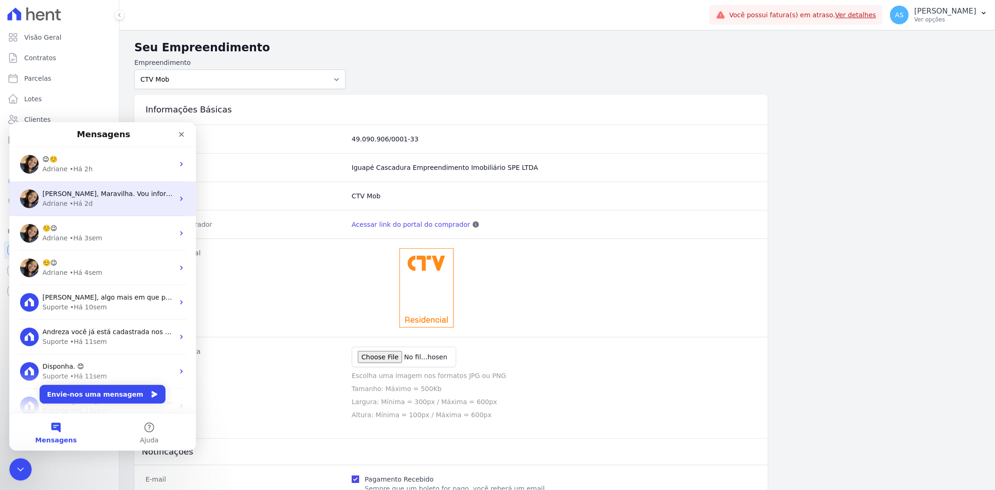
click at [164, 198] on div "Adriane • Há 2d" at bounding box center [108, 203] width 132 height 10
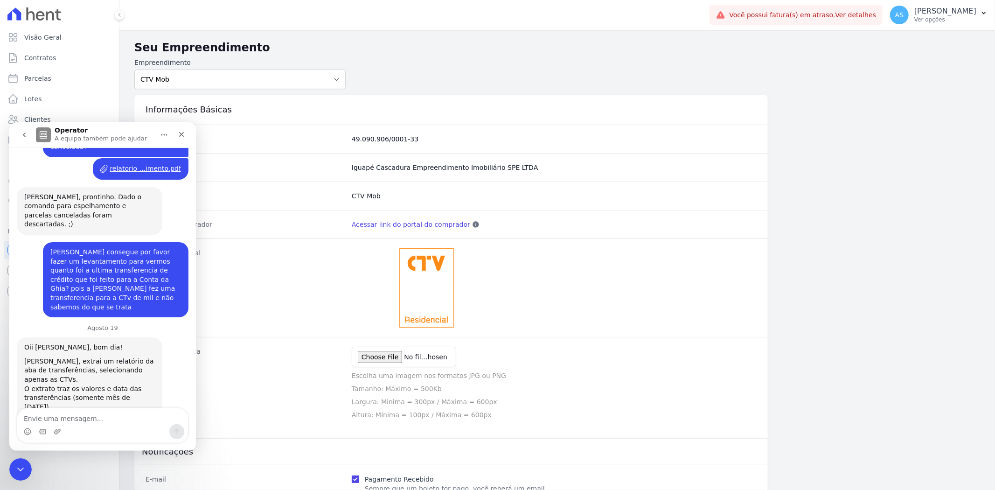
scroll to position [7723, 0]
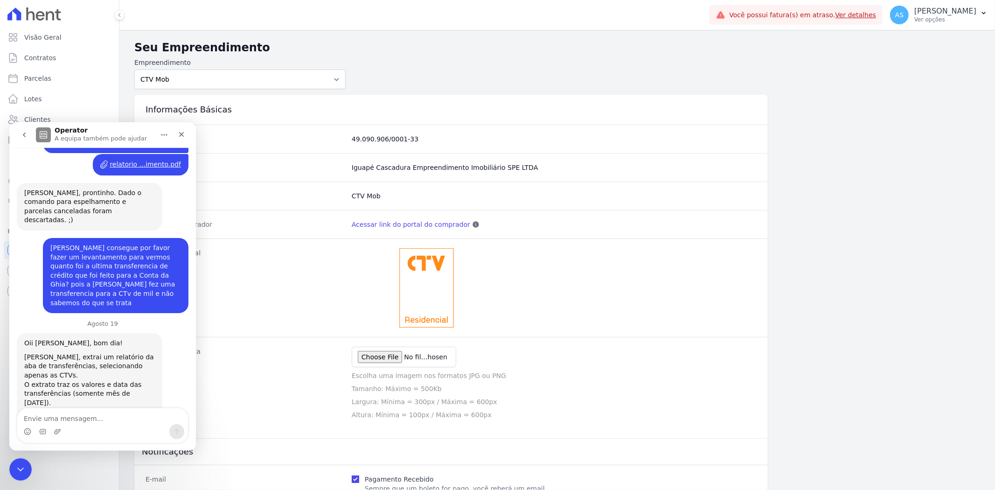
click at [165, 136] on icon "Início" at bounding box center [163, 134] width 7 height 7
click at [131, 158] on div "Expandir janela" at bounding box center [140, 158] width 69 height 10
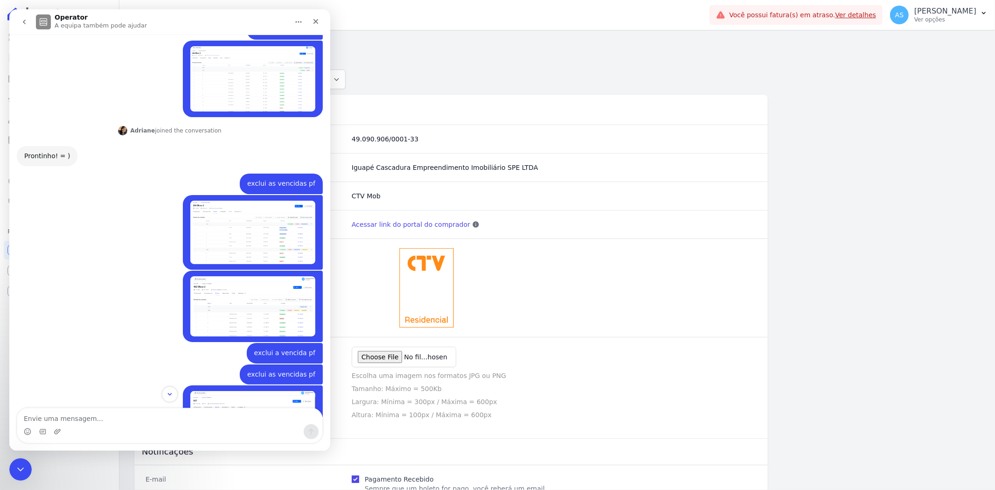
scroll to position [0, 0]
